Goal: Task Accomplishment & Management: Complete application form

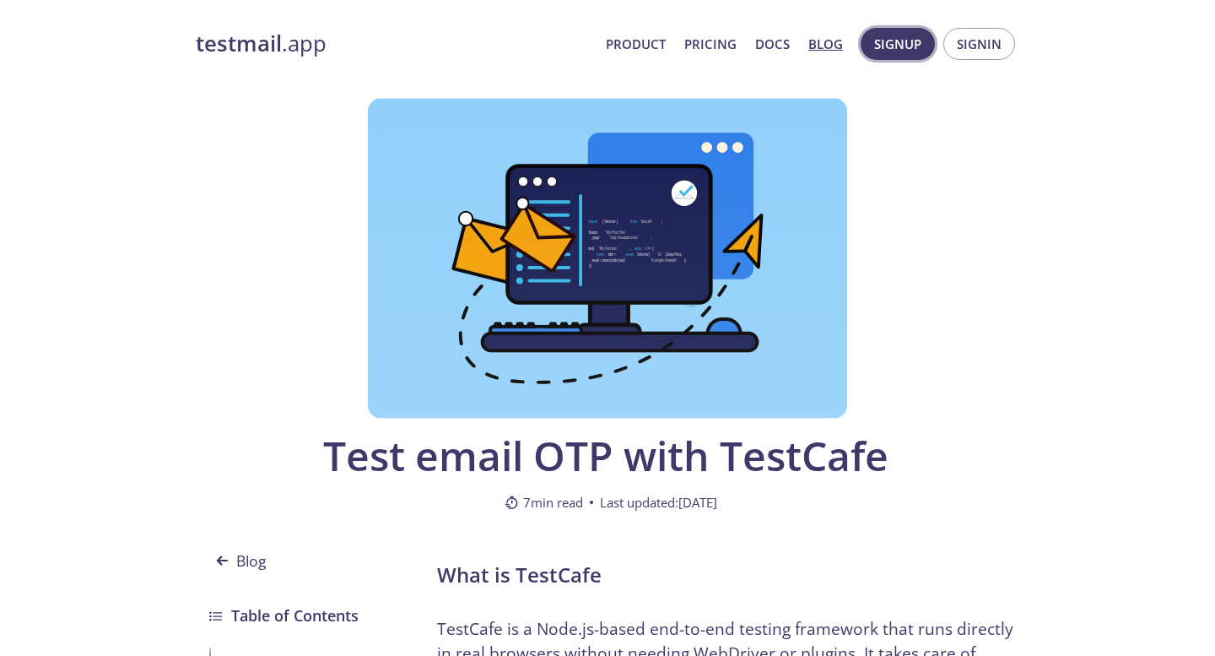
click at [899, 48] on span "Signup" at bounding box center [897, 44] width 47 height 22
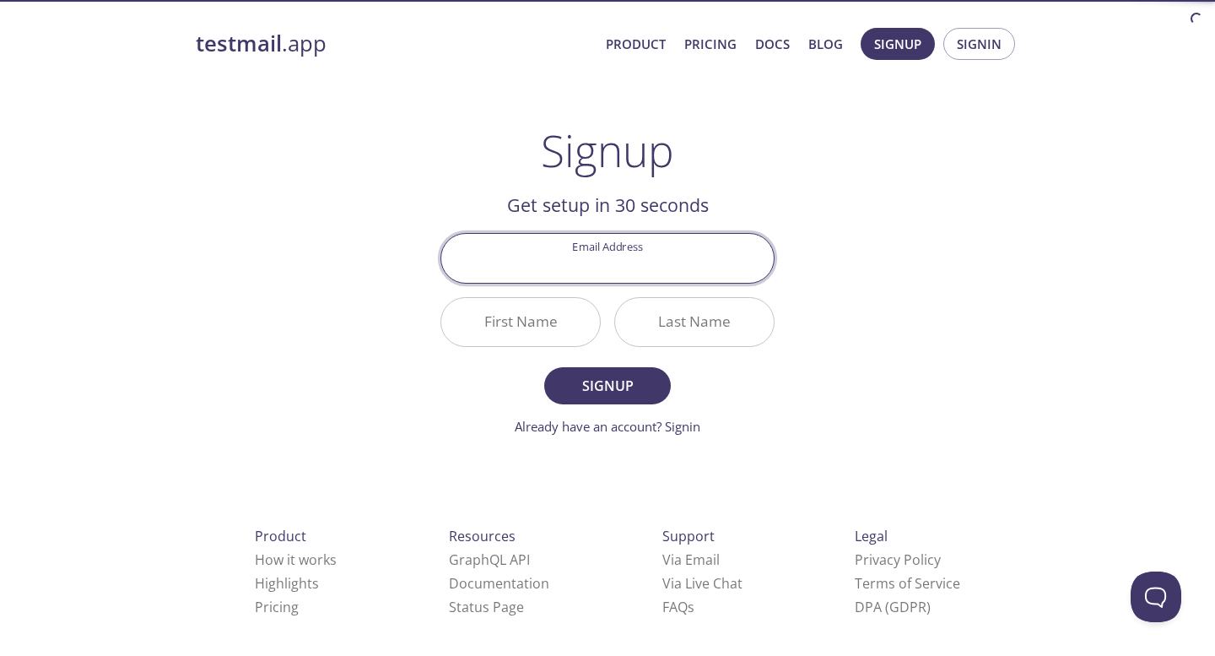
click at [606, 265] on input "Email Address" at bounding box center [607, 258] width 332 height 48
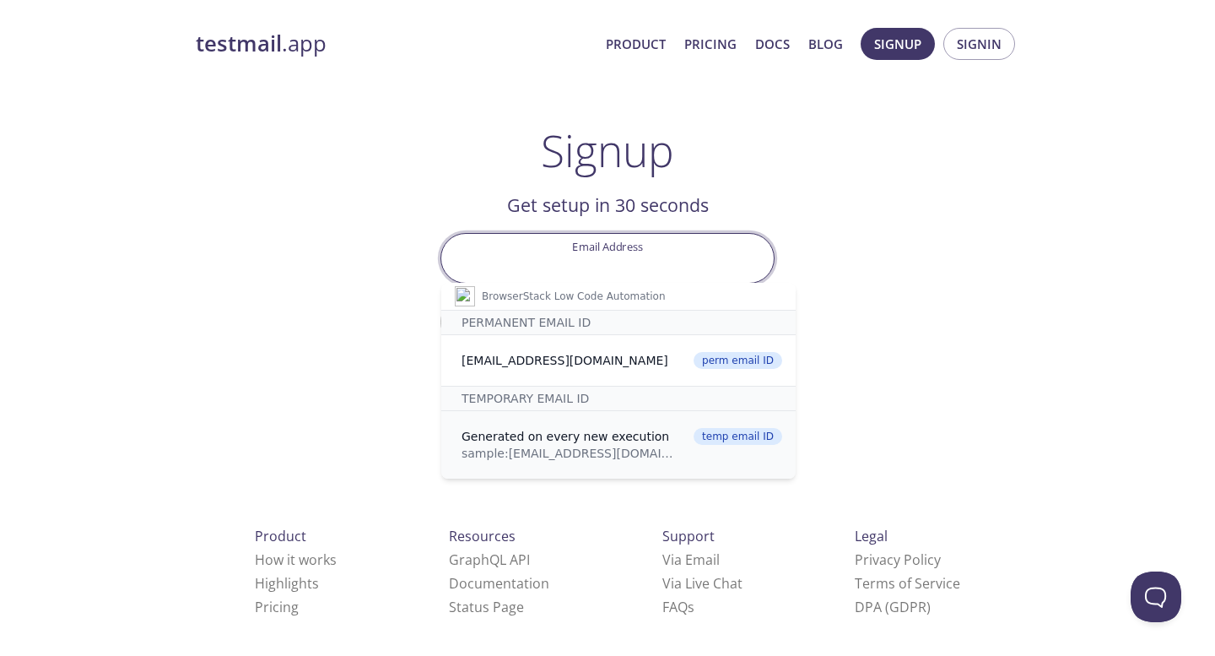
click at [543, 426] on li "Generated on every new execution sample: [EMAIL_ADDRESS][DOMAIN_NAME] temp emai…" at bounding box center [618, 445] width 354 height 68
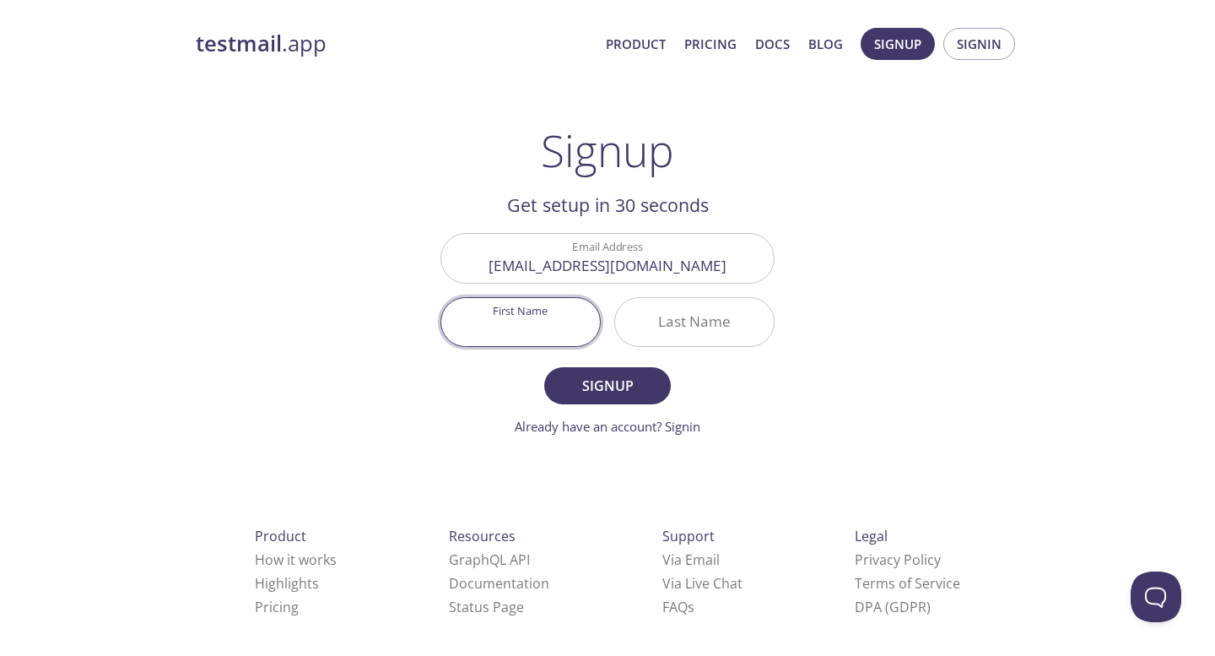
click at [493, 326] on input "First Name" at bounding box center [520, 322] width 159 height 48
type input "Cc"
click at [638, 318] on input "Last Name" at bounding box center [694, 322] width 159 height 48
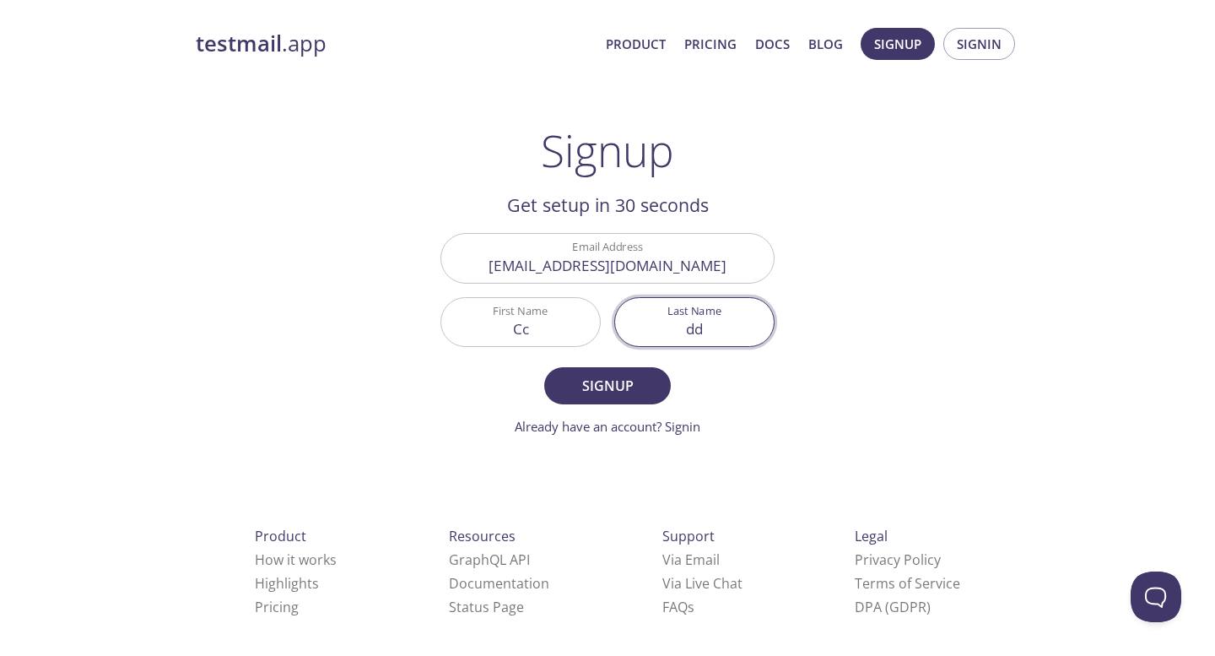
type input "dd"
